Goal: Find specific page/section: Find specific page/section

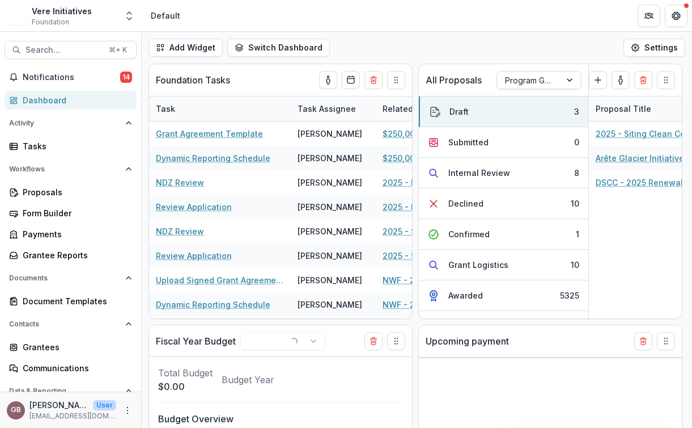
select select "**********"
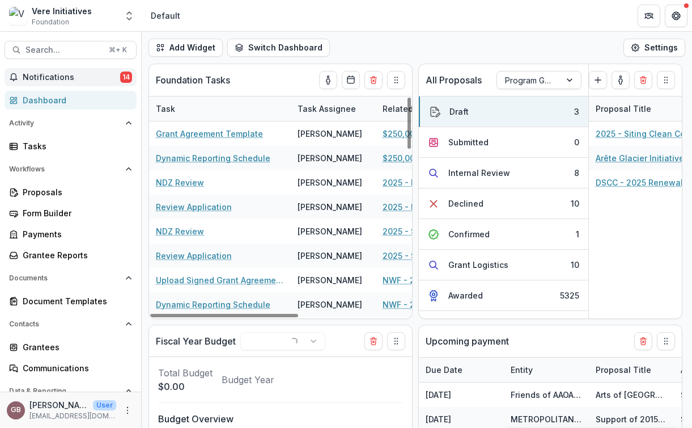
click at [58, 74] on span "Notifications" at bounding box center [72, 78] width 98 height 10
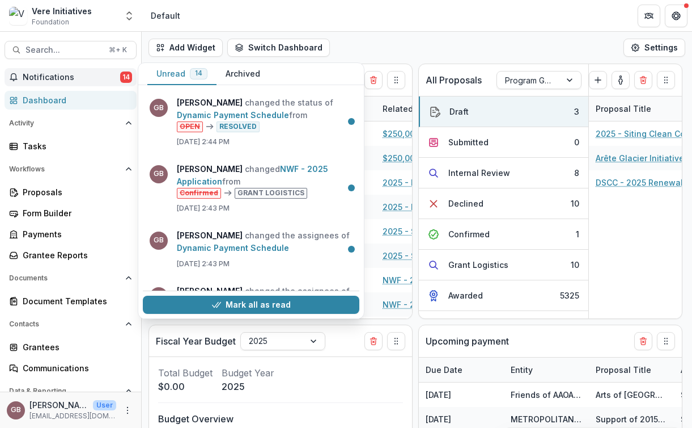
click at [58, 74] on span "Notifications" at bounding box center [72, 78] width 98 height 10
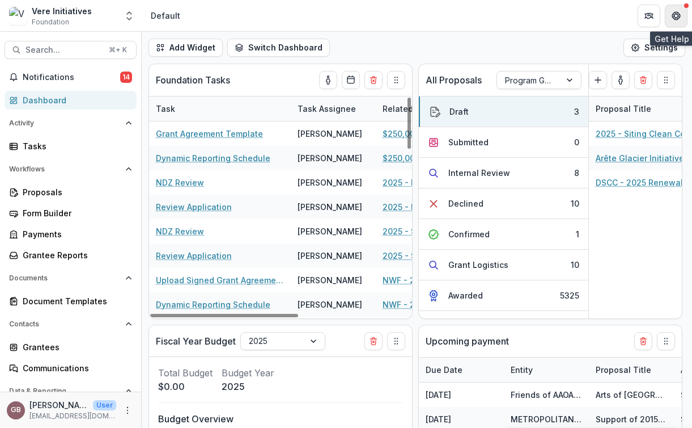
click at [678, 16] on icon "Get Help" at bounding box center [679, 15] width 2 height 3
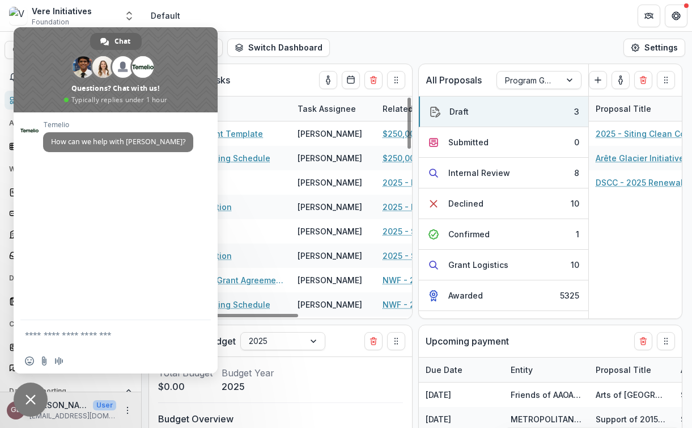
click at [28, 396] on span "Close chat" at bounding box center [31, 399] width 10 height 10
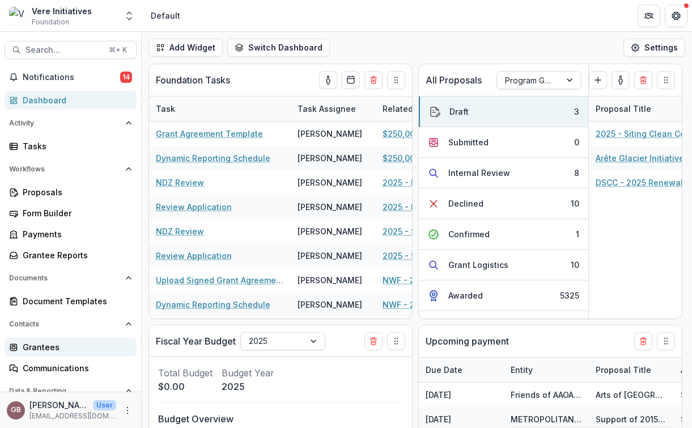
click at [36, 348] on div "Grantees" at bounding box center [75, 347] width 105 height 12
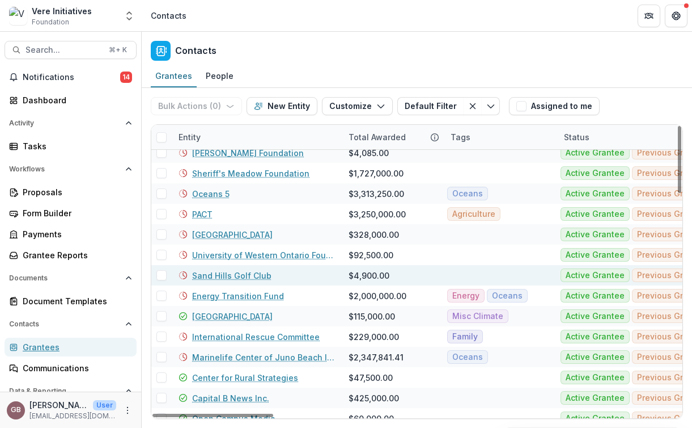
scroll to position [501, 0]
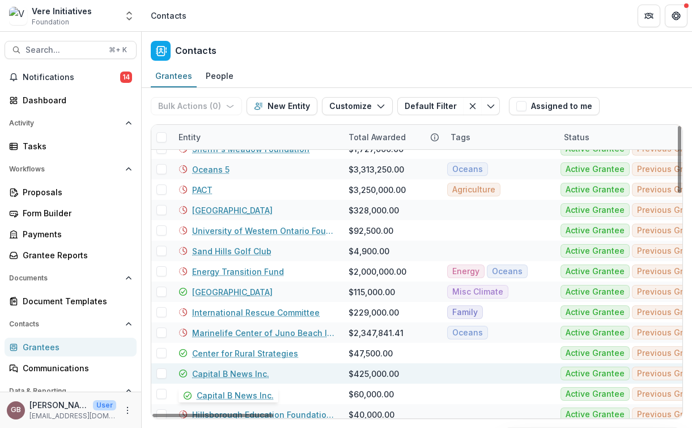
click at [246, 374] on link "Capital B News Inc." at bounding box center [230, 374] width 77 height 12
